Goal: Information Seeking & Learning: Learn about a topic

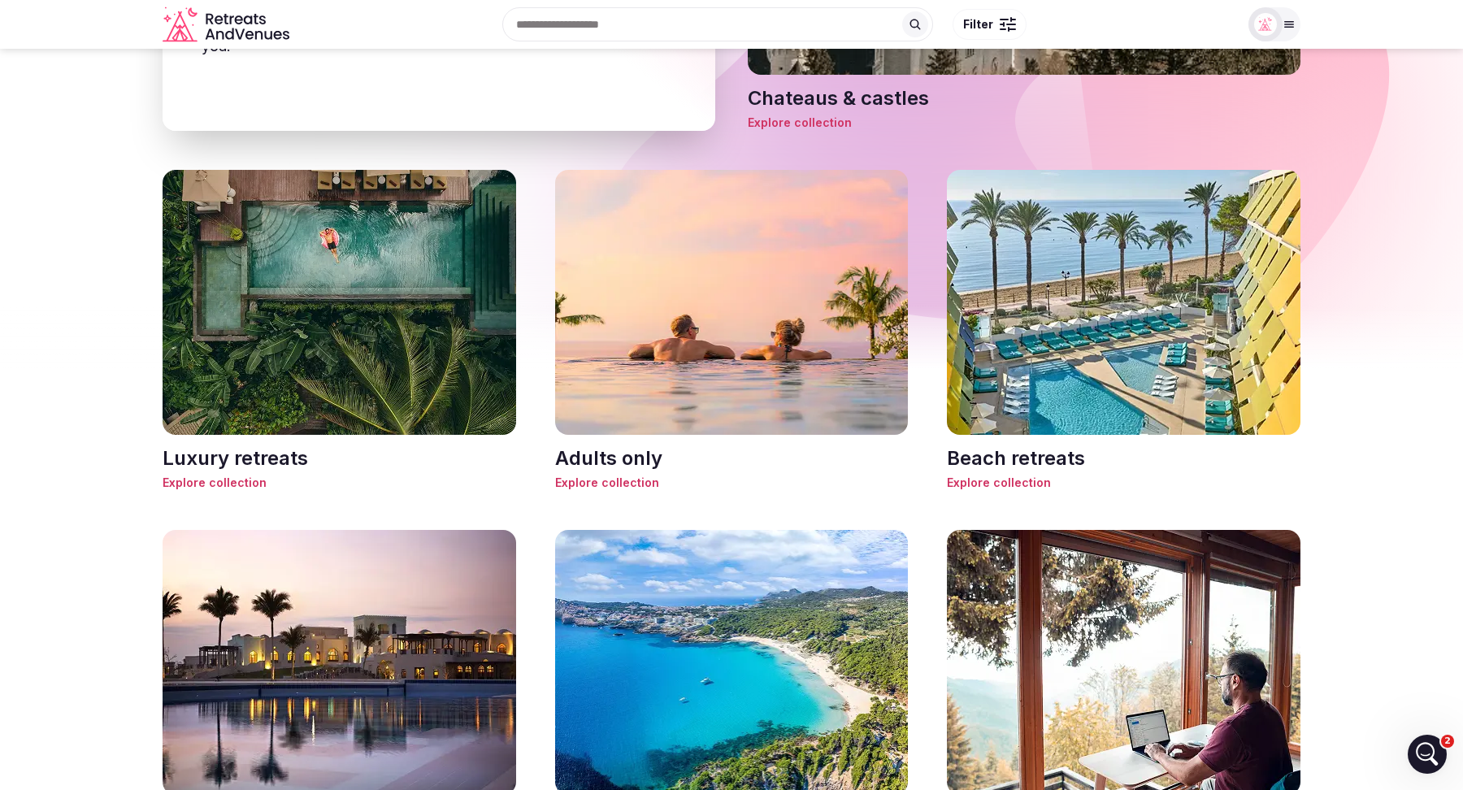
click at [264, 455] on h3 "Luxury retreats" at bounding box center [340, 459] width 354 height 28
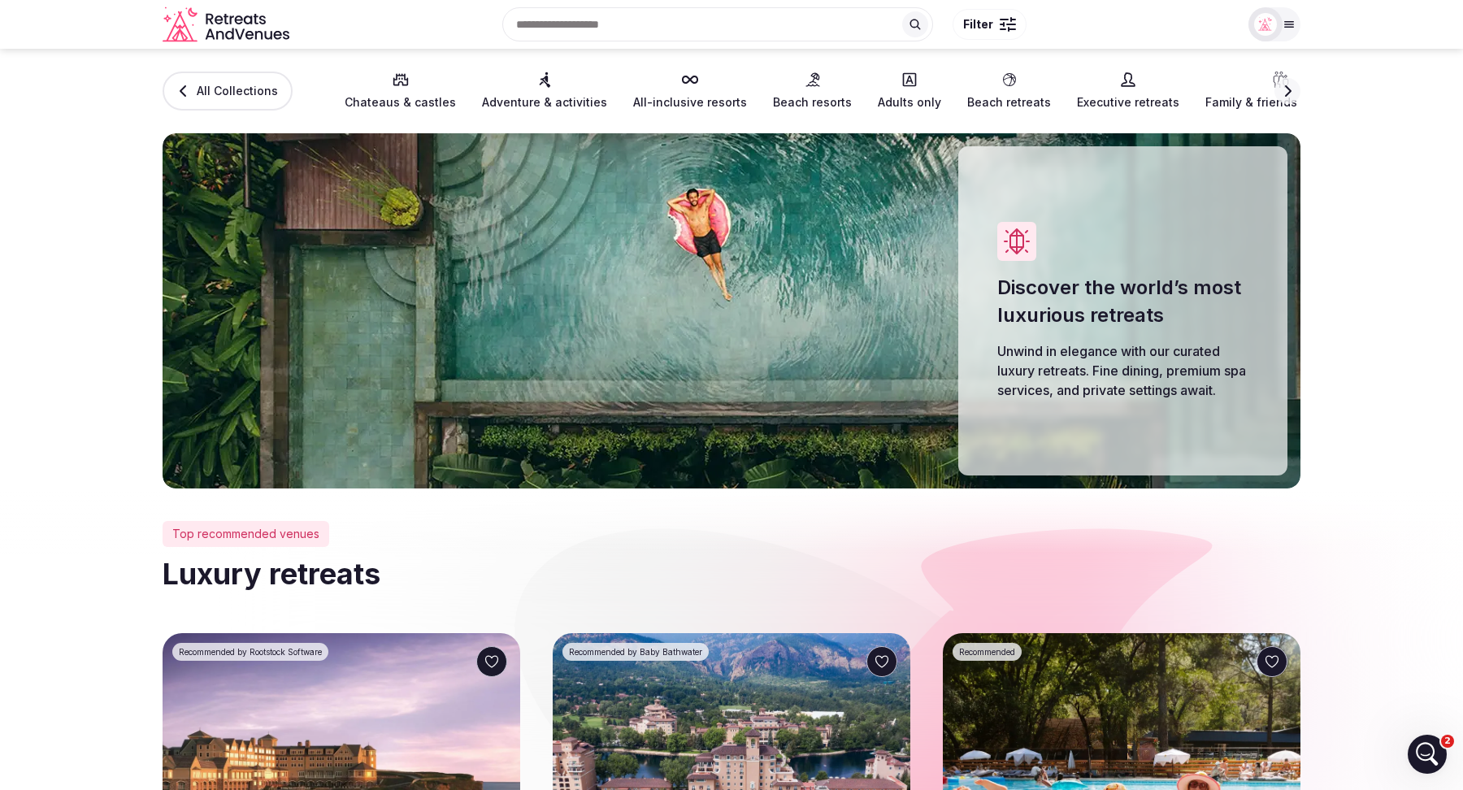
click at [974, 103] on span "Beach retreats" at bounding box center [1009, 102] width 84 height 16
click at [1001, 82] on icon at bounding box center [1009, 80] width 16 height 16
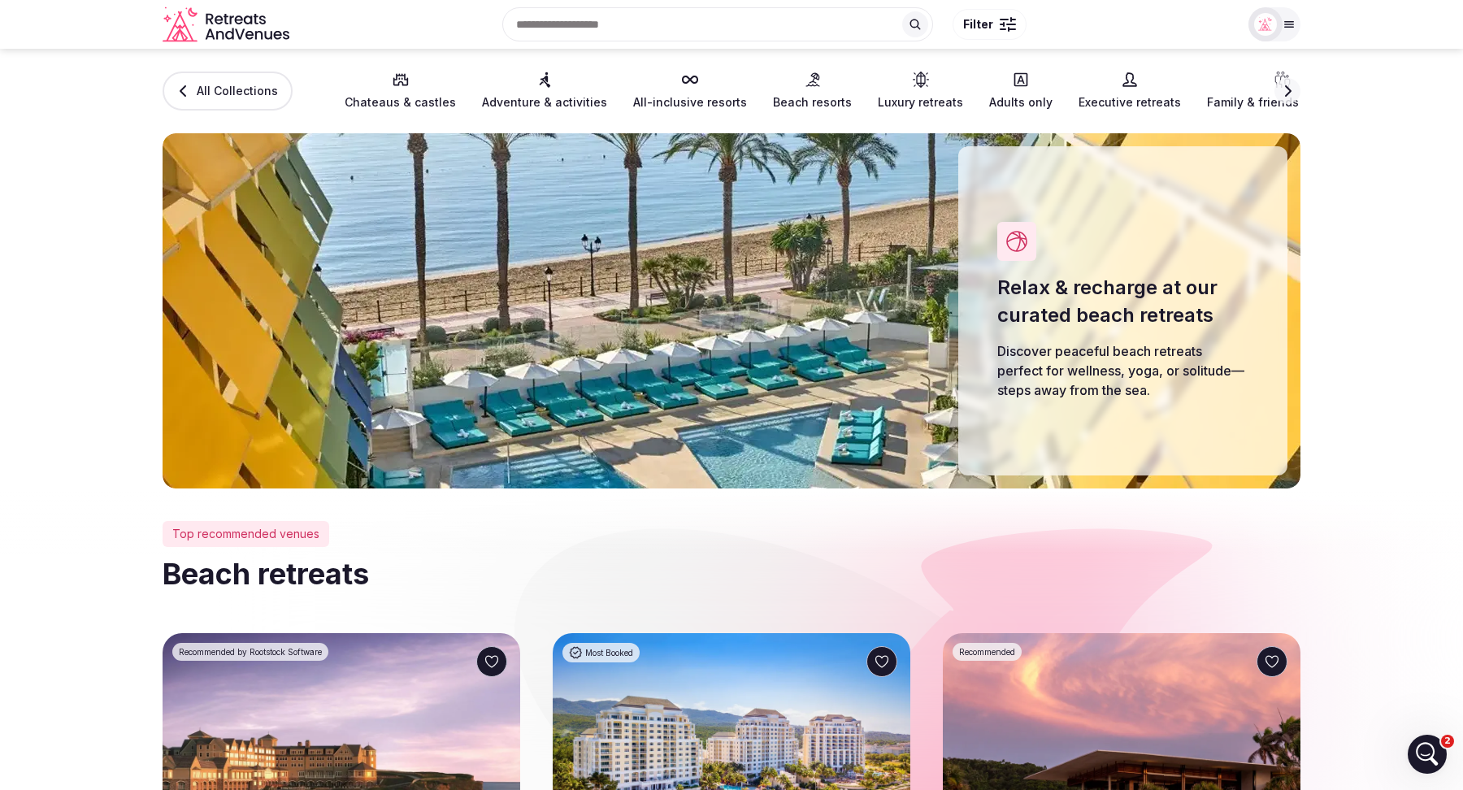
click at [1091, 91] on link "Executive retreats" at bounding box center [1129, 91] width 102 height 39
click at [1121, 81] on icon at bounding box center [1129, 80] width 16 height 16
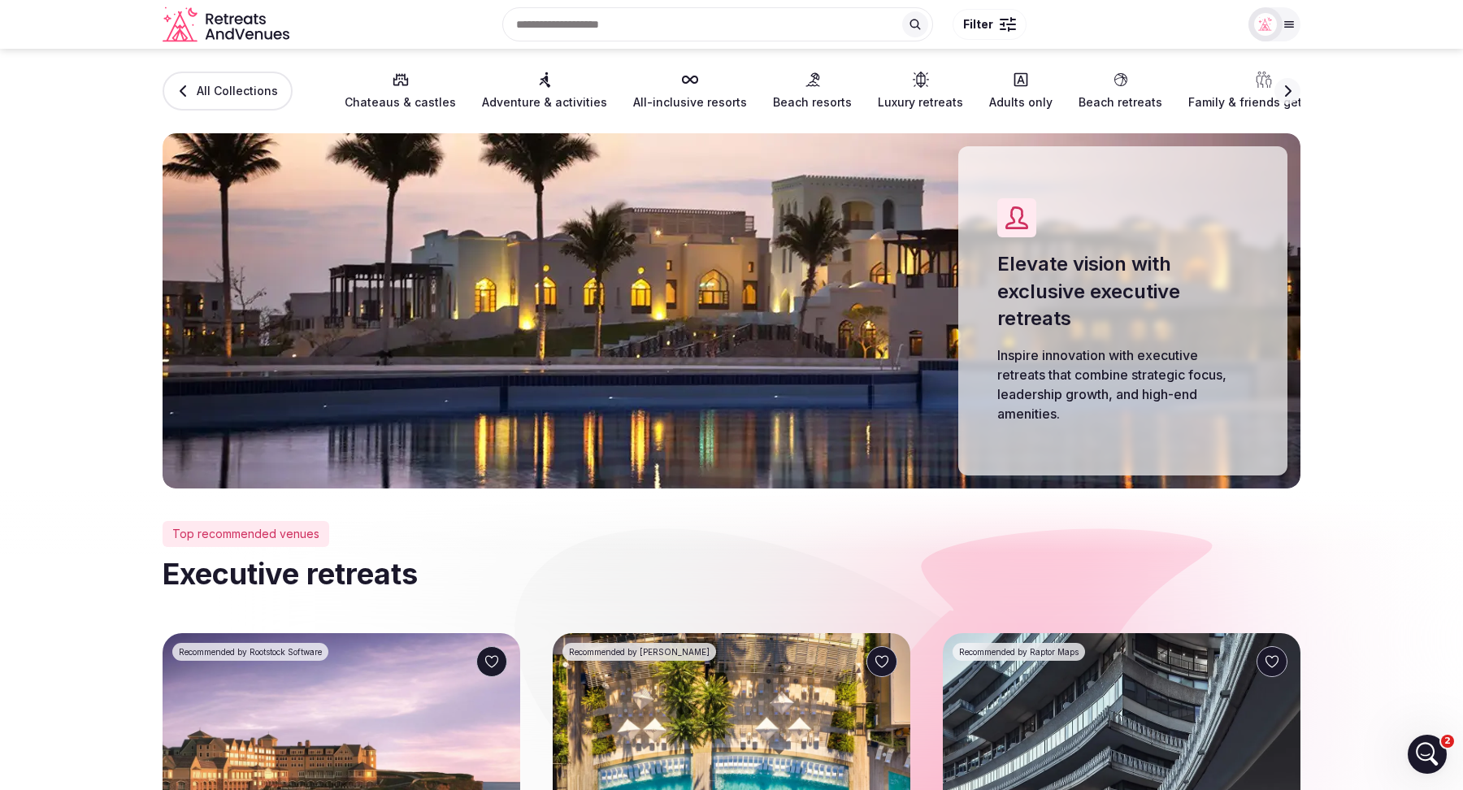
click at [1296, 89] on button "Next slide" at bounding box center [1287, 91] width 26 height 26
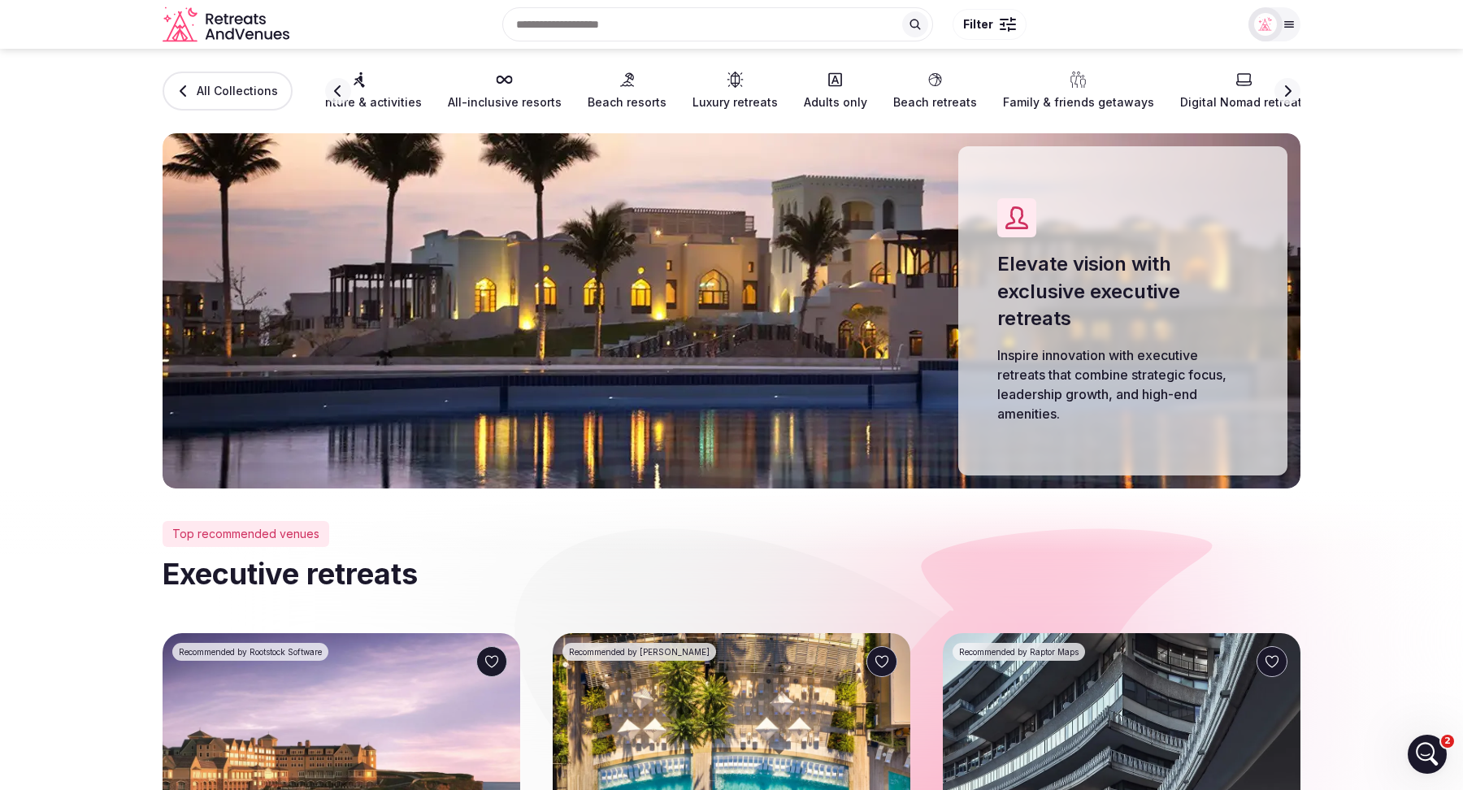
click at [1296, 89] on button "Next slide" at bounding box center [1287, 91] width 26 height 26
click at [1053, 99] on span "Incentive trips" at bounding box center [1093, 102] width 81 height 16
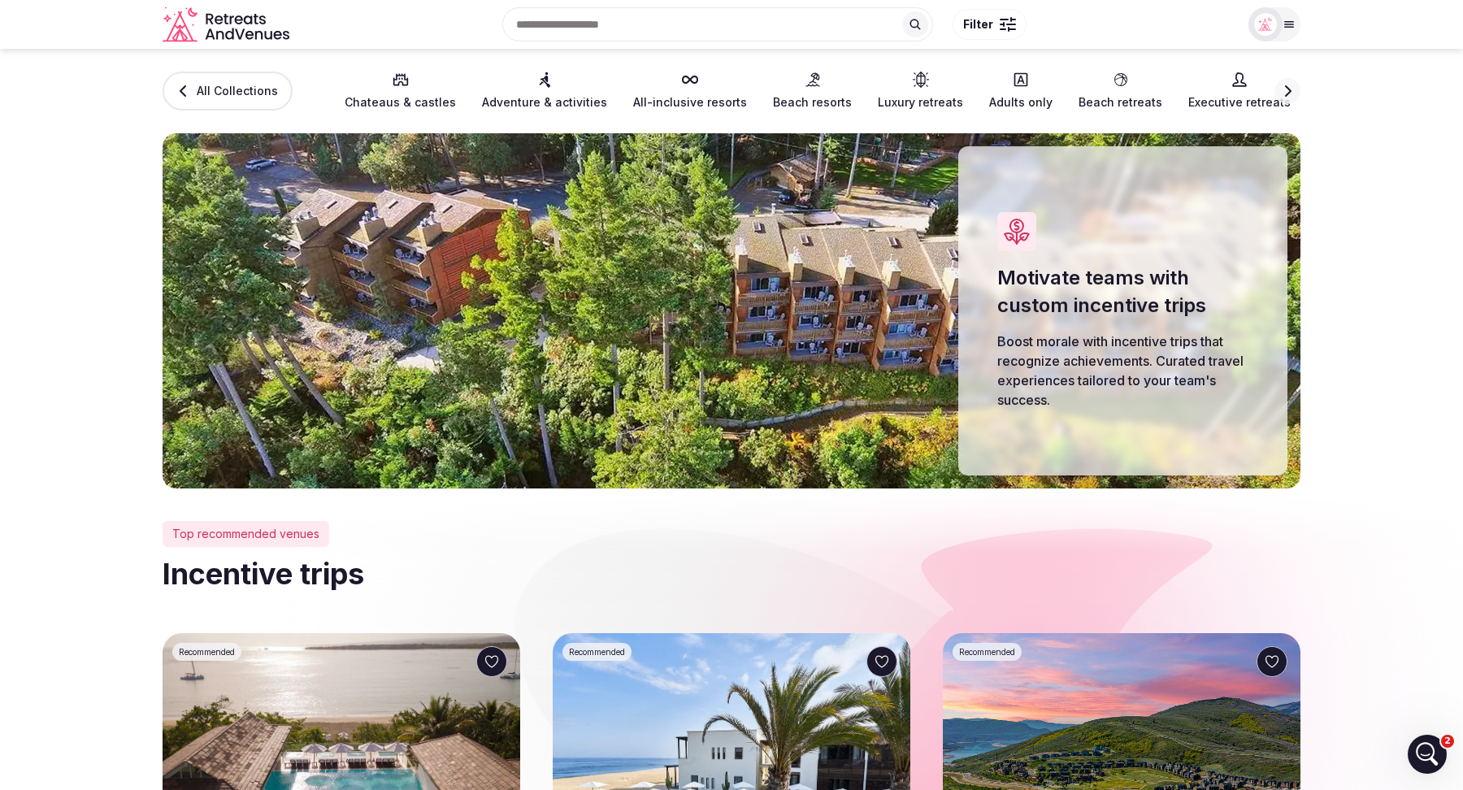
click at [1288, 88] on icon "button" at bounding box center [1288, 90] width 7 height 11
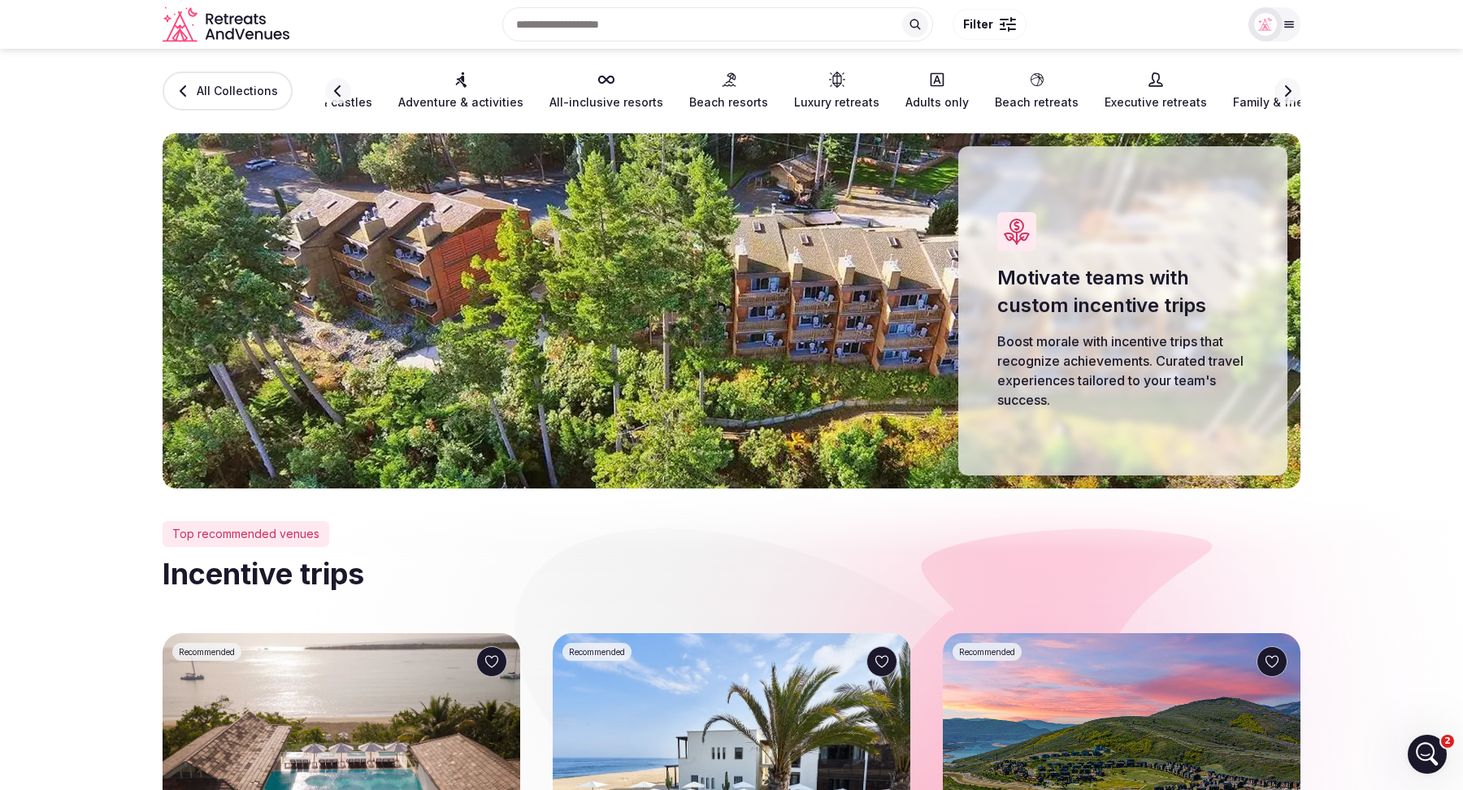
click at [1288, 88] on icon "button" at bounding box center [1288, 90] width 7 height 11
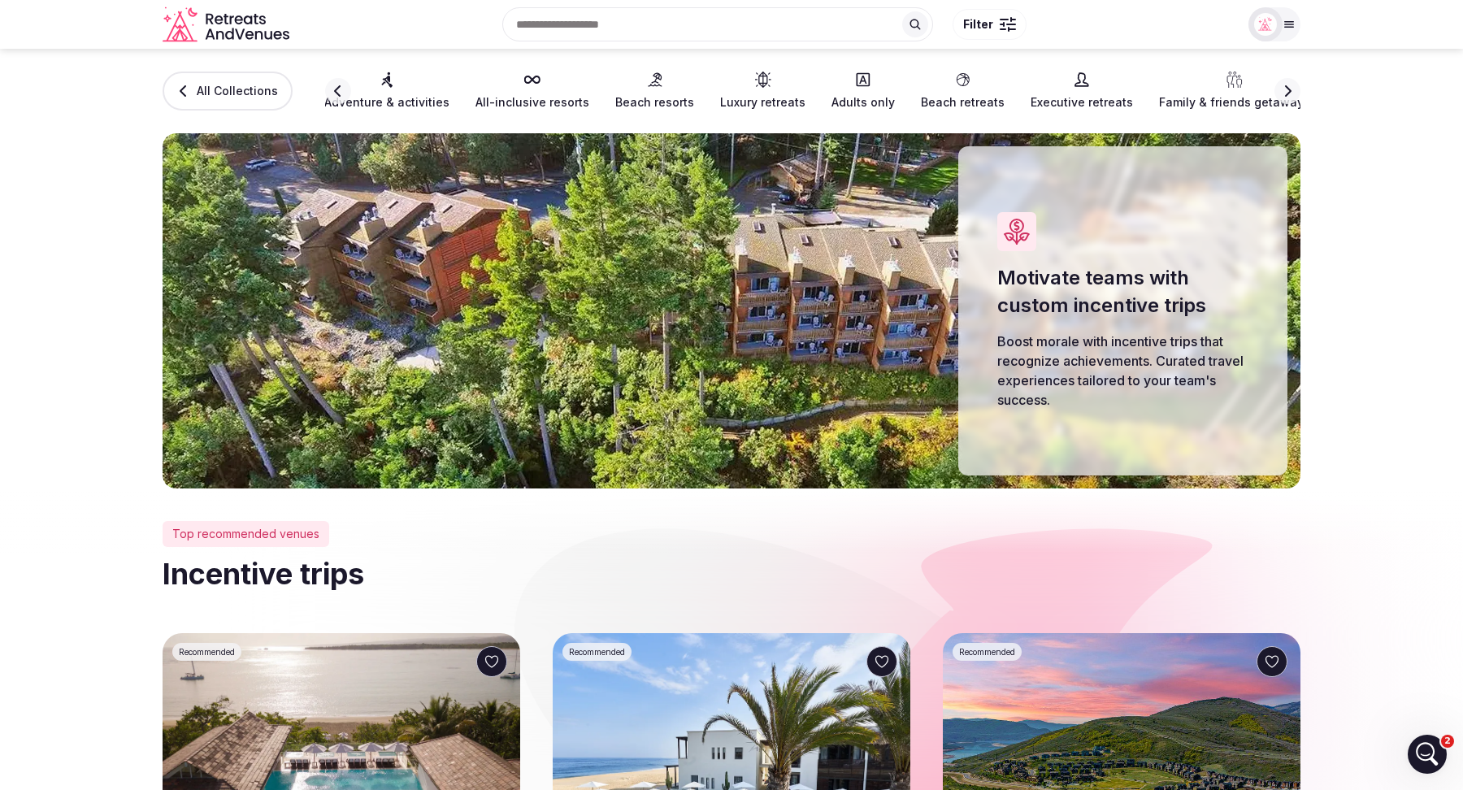
click at [1288, 88] on icon "button" at bounding box center [1288, 90] width 7 height 11
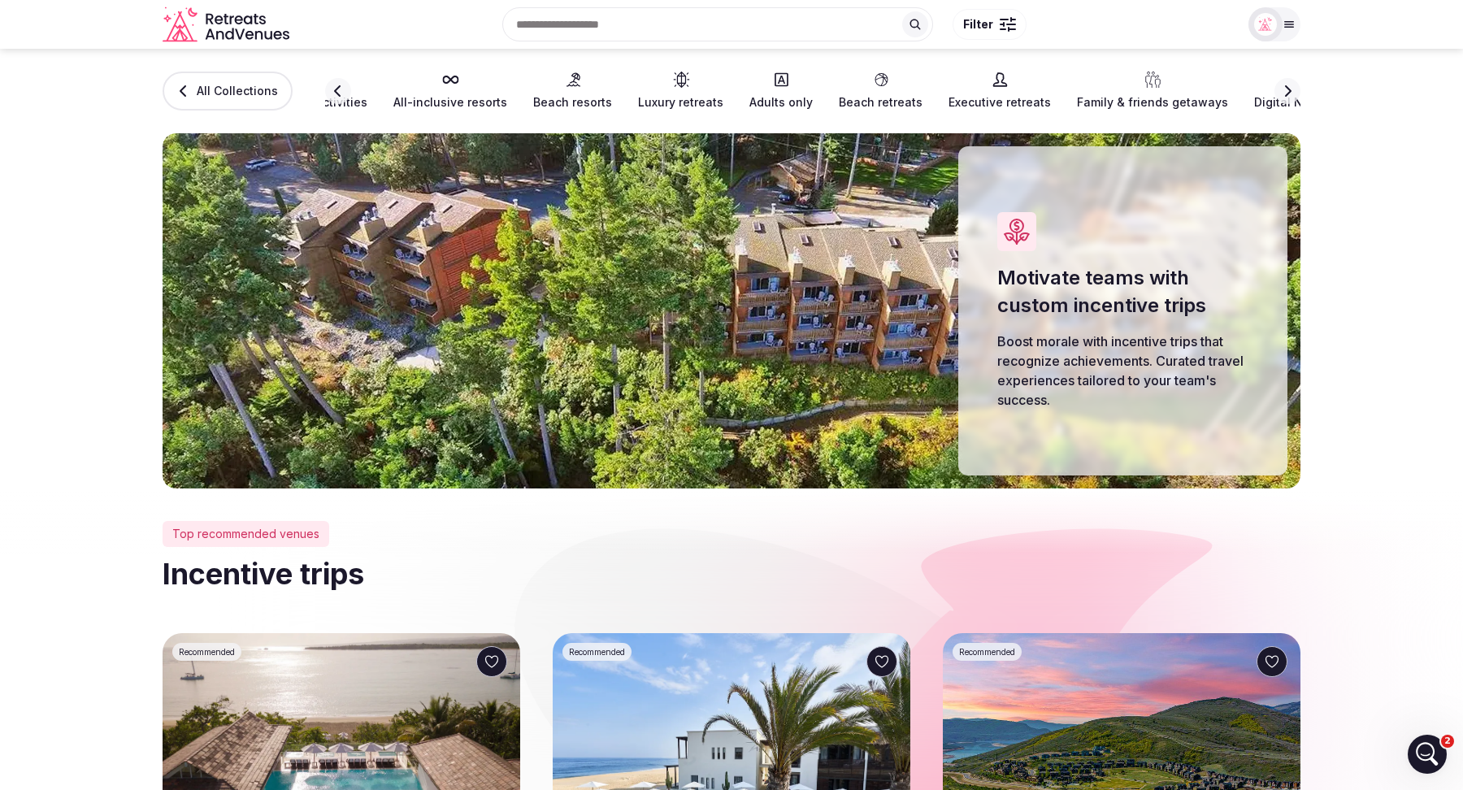
click at [1288, 88] on icon "button" at bounding box center [1288, 90] width 7 height 11
